Goal: Task Accomplishment & Management: Use online tool/utility

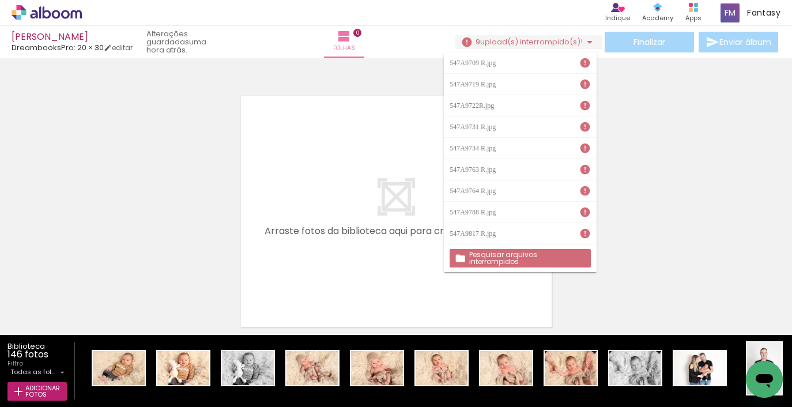
scroll to position [0, 8656]
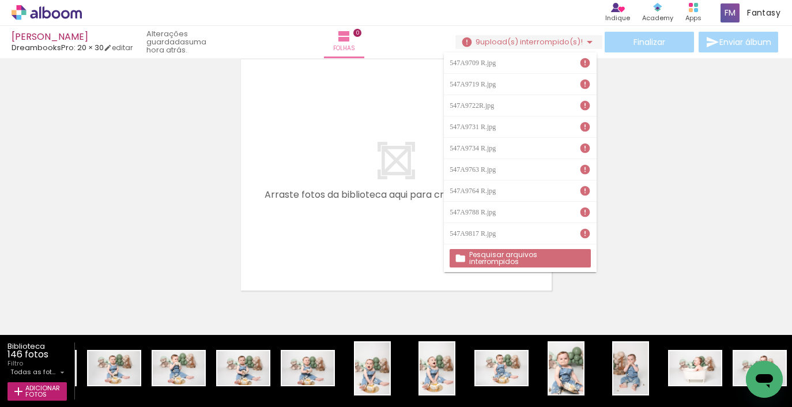
click at [583, 43] on iron-icon at bounding box center [590, 42] width 14 height 14
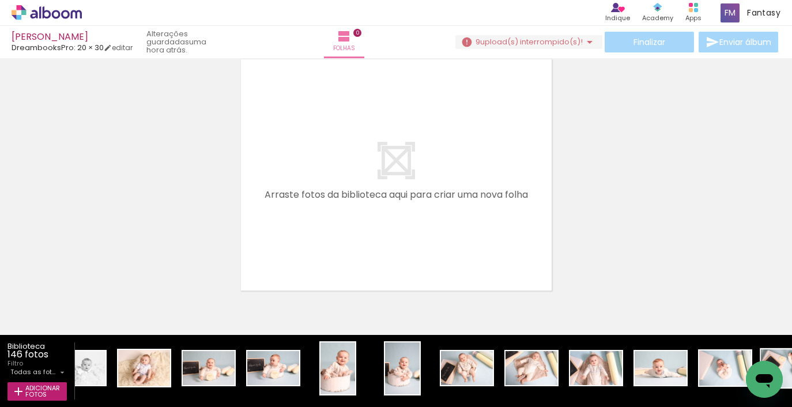
scroll to position [0, 2414]
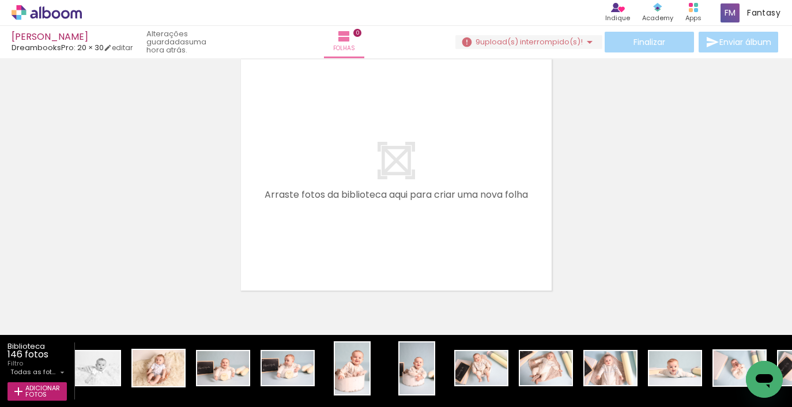
click at [496, 37] on span "upload(s) interrompido(s)!" at bounding box center [531, 41] width 103 height 11
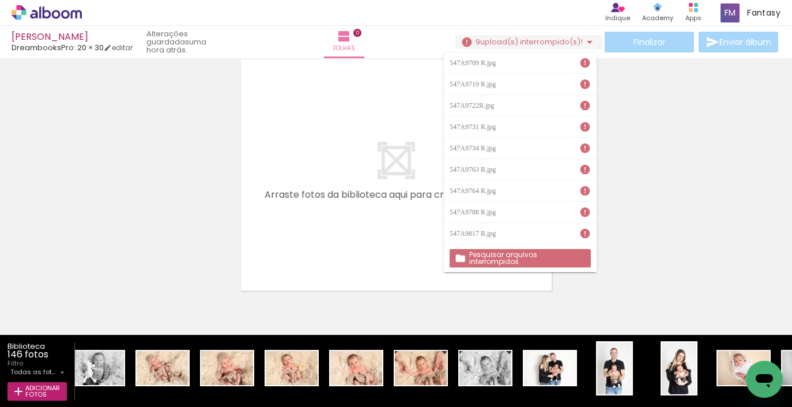
scroll to position [0, 0]
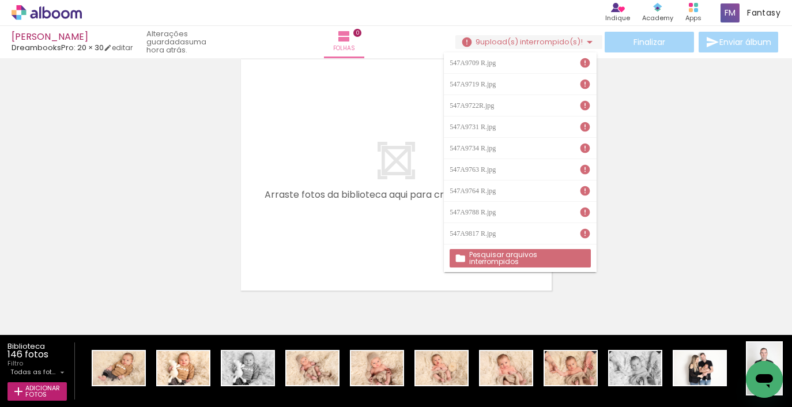
click at [590, 61] on iron-icon at bounding box center [585, 63] width 12 height 12
click at [587, 62] on iron-icon at bounding box center [585, 63] width 12 height 12
click at [610, 81] on div at bounding box center [396, 160] width 792 height 269
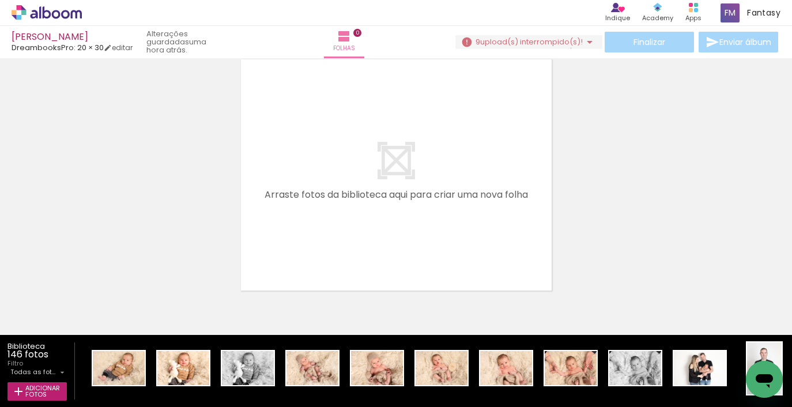
click at [566, 48] on paper-button "9 upload(s) interrompido(s)! 93,84%" at bounding box center [528, 42] width 147 height 14
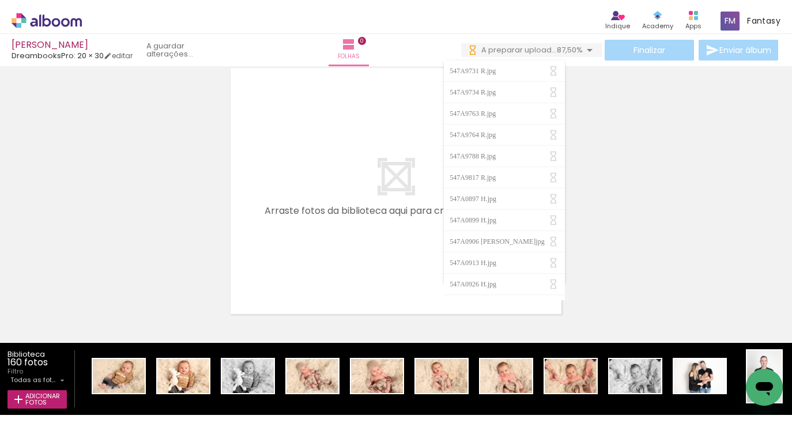
scroll to position [20, 0]
